Goal: Find contact information: Find contact information

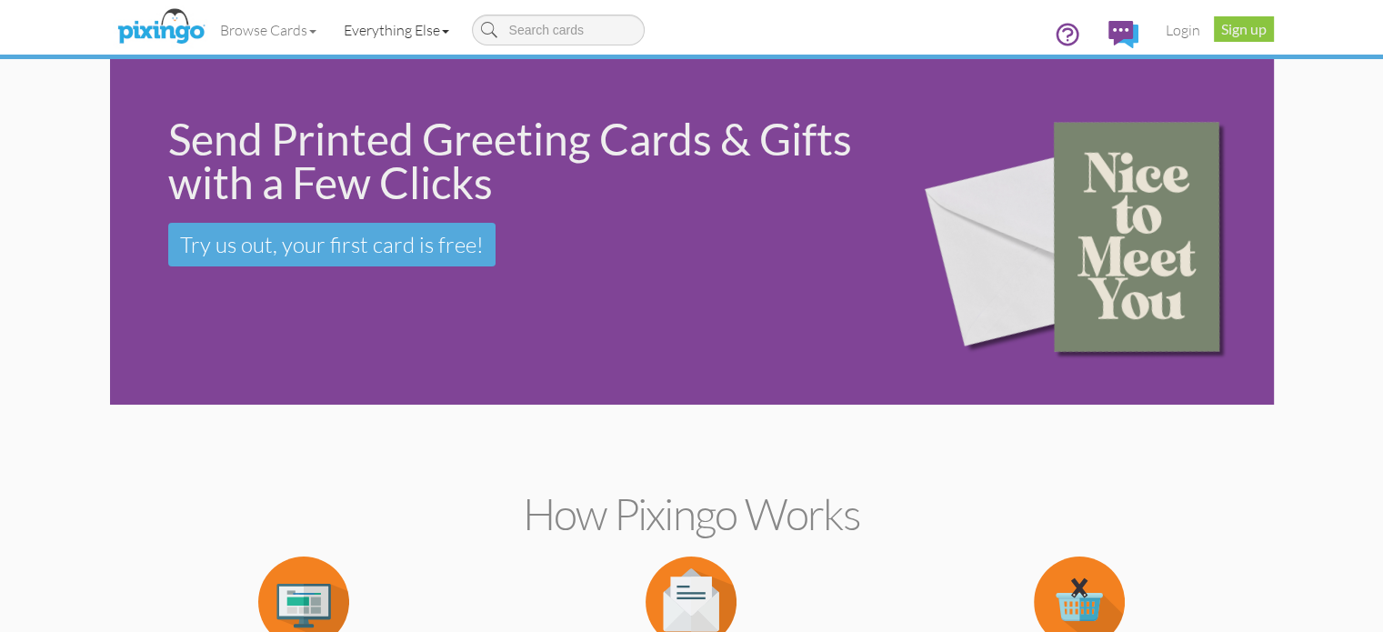
click at [336, 32] on link "Everything Else" at bounding box center [396, 29] width 133 height 45
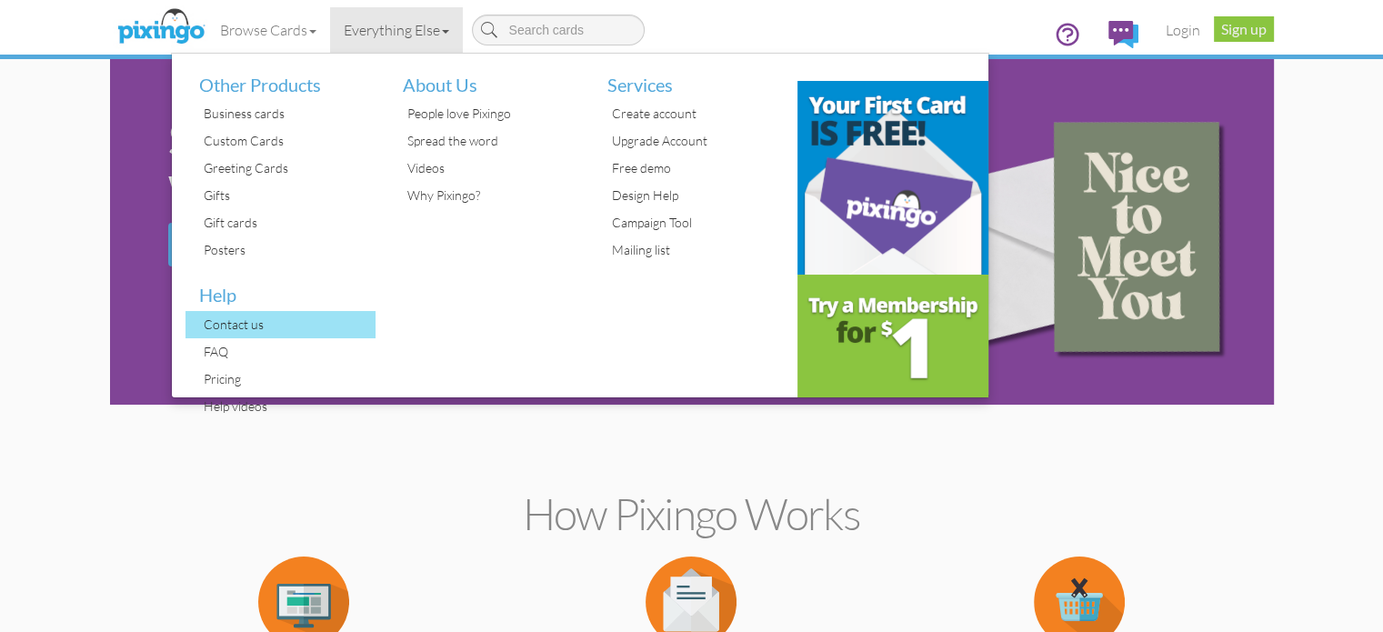
click at [199, 319] on div "Contact us" at bounding box center [287, 324] width 177 height 27
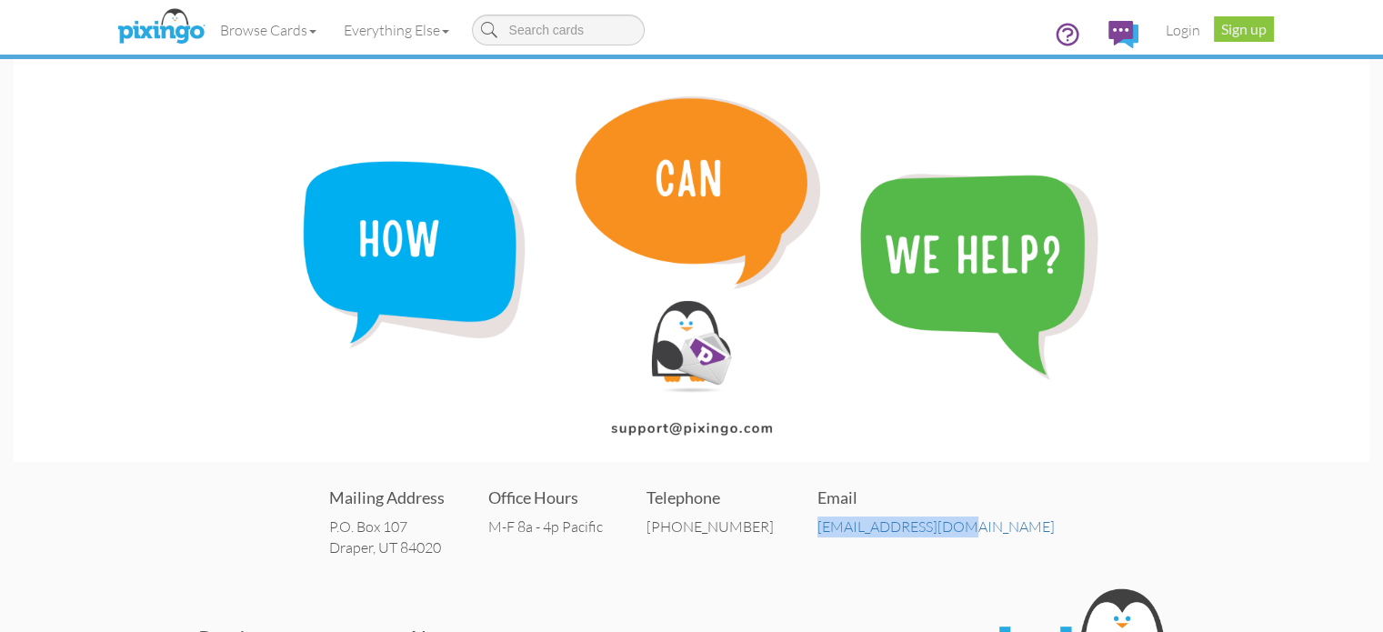
drag, startPoint x: 1008, startPoint y: 534, endPoint x: 847, endPoint y: 536, distance: 161.0
click at [848, 537] on div "Mailing Address P.O. [STREET_ADDRESS] Office Hours M-F 8a - 4p Pacific Telephon…" at bounding box center [692, 520] width 1356 height 109
copy link "[EMAIL_ADDRESS][DOMAIN_NAME]"
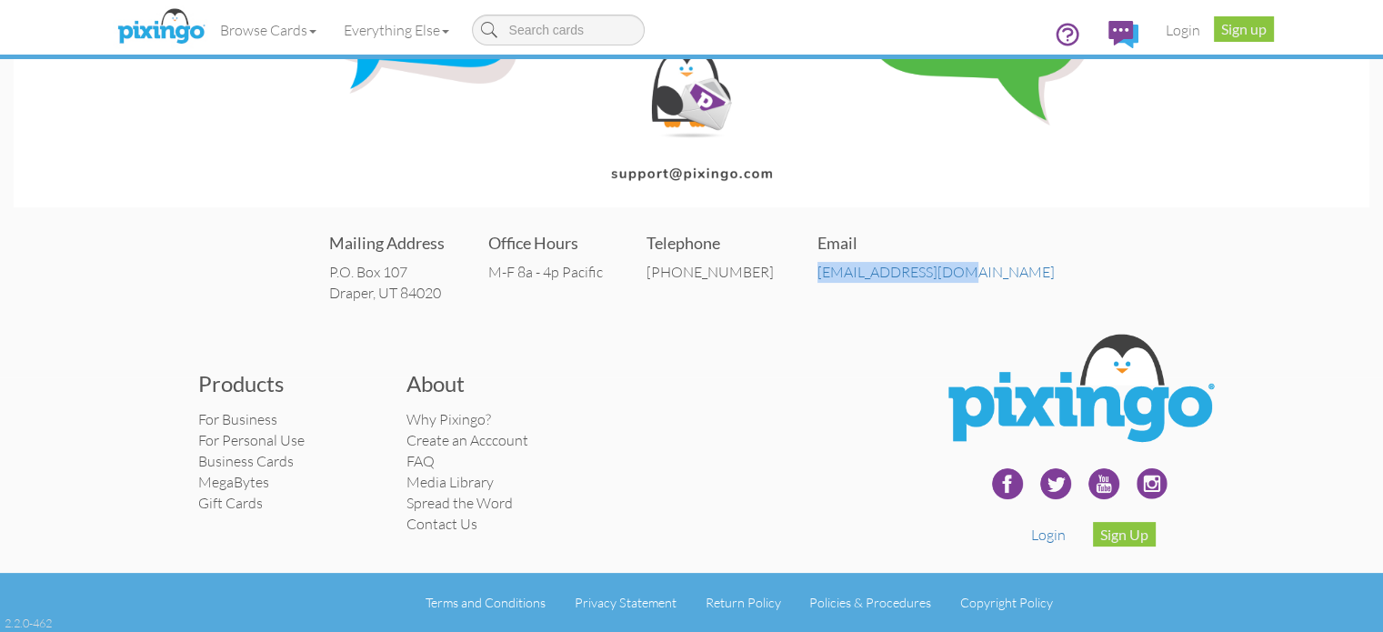
scroll to position [273, 0]
click at [1030, 494] on img at bounding box center [1007, 483] width 45 height 45
click at [1127, 502] on img at bounding box center [1103, 483] width 45 height 45
click at [1175, 485] on img at bounding box center [1151, 483] width 45 height 45
click at [836, 606] on link "Policies & Procedures" at bounding box center [870, 602] width 122 height 15
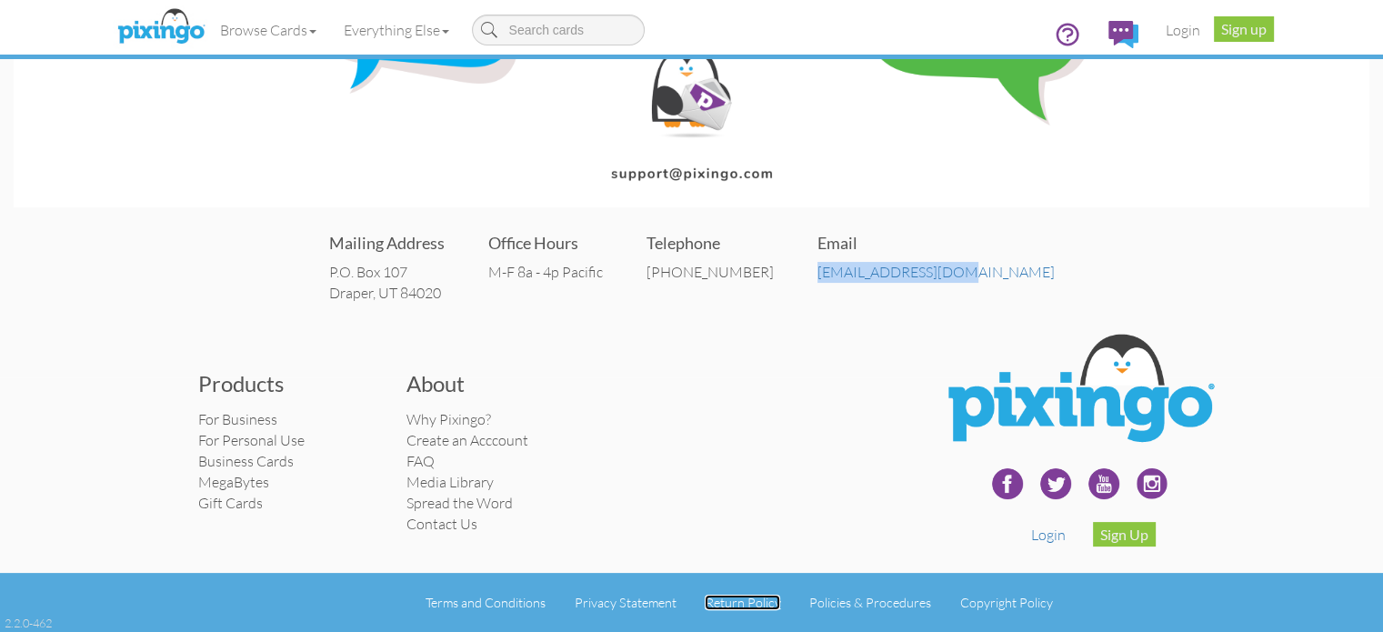
click at [749, 603] on link "Return Policy" at bounding box center [742, 602] width 75 height 15
click at [640, 610] on link "Privacy Statement" at bounding box center [626, 602] width 102 height 15
click at [490, 608] on link "Terms and Conditions" at bounding box center [486, 602] width 120 height 15
click at [406, 515] on link "Contact Us" at bounding box center [441, 524] width 71 height 18
